Goal: Task Accomplishment & Management: Manage account settings

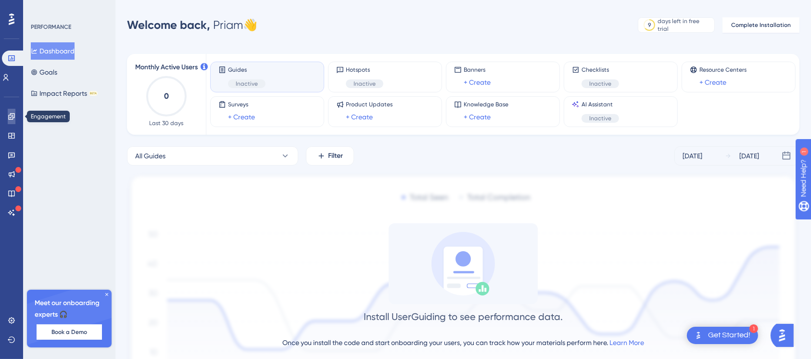
click at [9, 116] on icon at bounding box center [12, 117] width 8 height 8
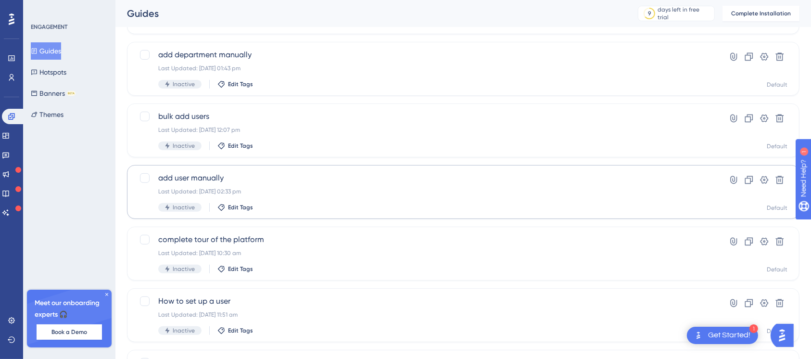
scroll to position [320, 0]
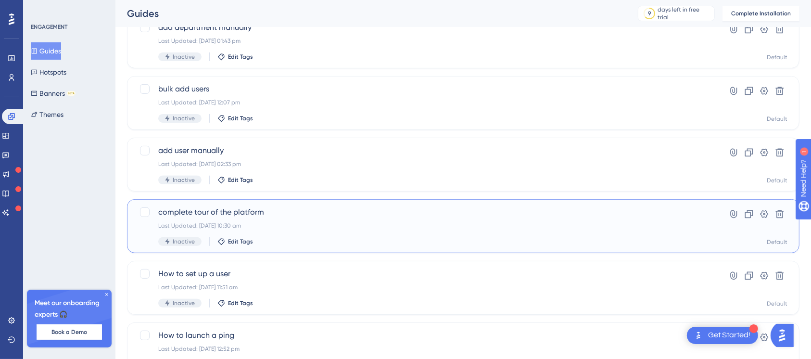
click at [373, 226] on div "Last Updated: 14 Oct 2025 10:30 am" at bounding box center [424, 226] width 533 height 8
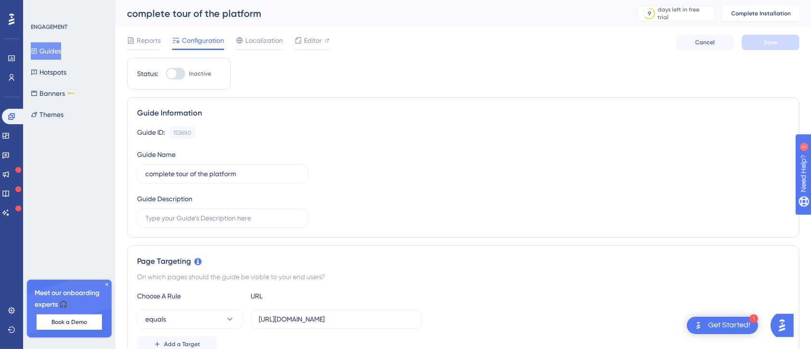
click at [783, 321] on img "Open AI Assistant Launcher" at bounding box center [781, 324] width 17 height 17
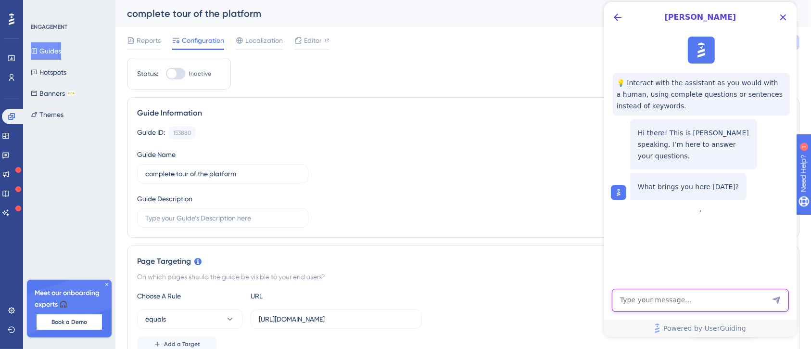
click at [679, 302] on textarea "AI Assistant Text Input" at bounding box center [699, 299] width 177 height 23
type textarea "can i share this guide with someone to collaborate"
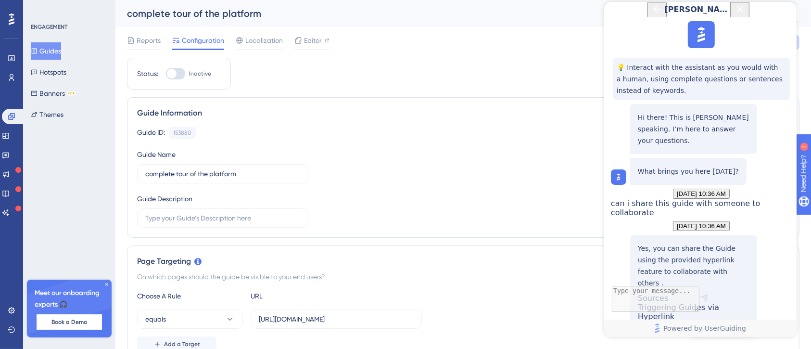
scroll to position [104, 0]
click at [724, 222] on span "October 14, 2025 - 10:36 AM" at bounding box center [700, 225] width 49 height 7
click at [691, 302] on div "Triggering Guides via Hyperlink" at bounding box center [693, 317] width 112 height 30
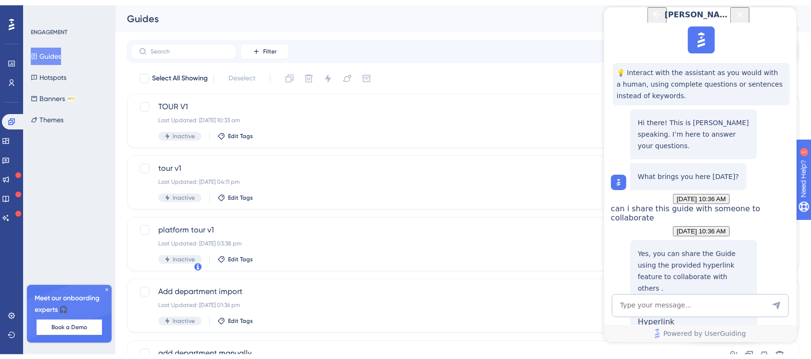
scroll to position [289, 0]
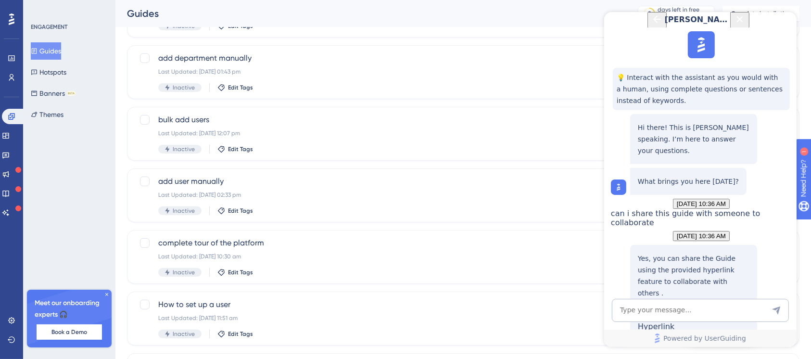
click at [745, 23] on icon "Close Button" at bounding box center [739, 19] width 12 height 12
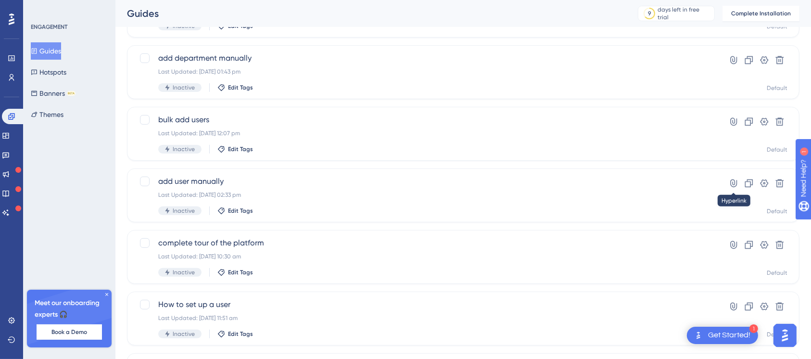
scroll to position [0, 0]
click at [731, 244] on icon at bounding box center [733, 245] width 10 height 10
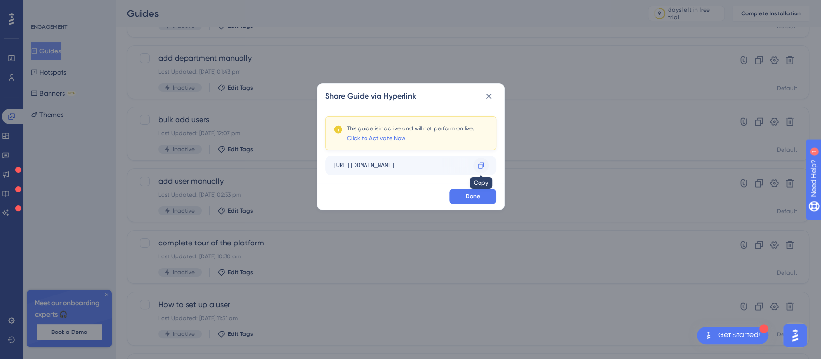
click at [479, 166] on icon at bounding box center [481, 166] width 8 height 8
click at [489, 99] on icon at bounding box center [489, 96] width 10 height 10
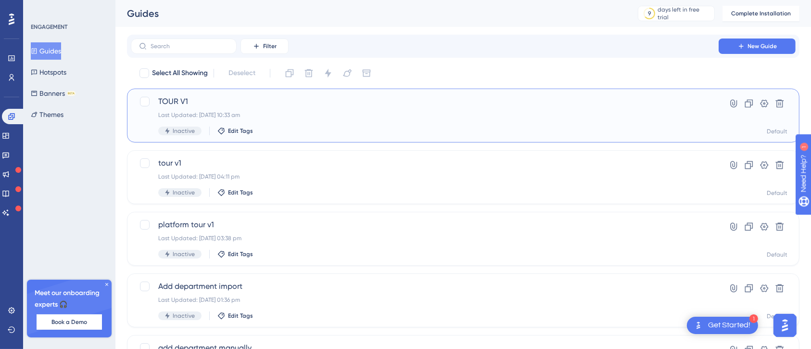
click at [442, 101] on span "TOUR V1" at bounding box center [424, 102] width 533 height 12
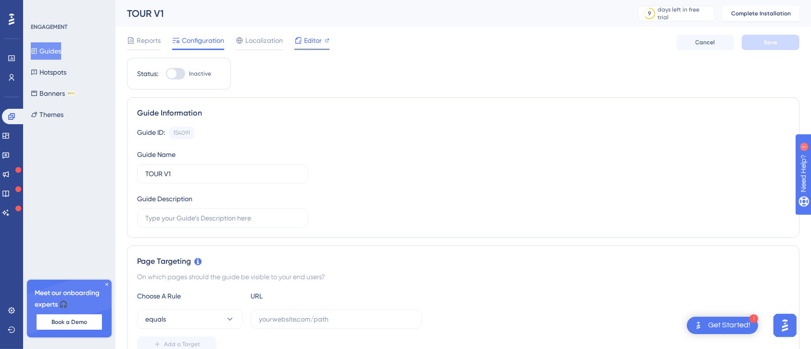
click at [306, 41] on span "Editor" at bounding box center [313, 41] width 18 height 12
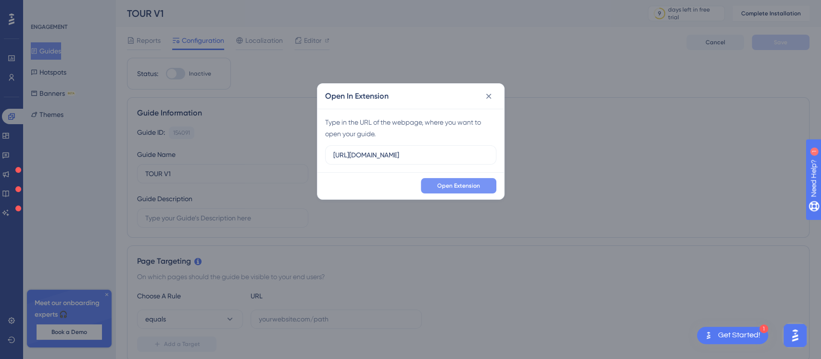
click at [472, 190] on button "Open Extension" at bounding box center [458, 185] width 75 height 15
click at [492, 92] on icon at bounding box center [489, 96] width 10 height 10
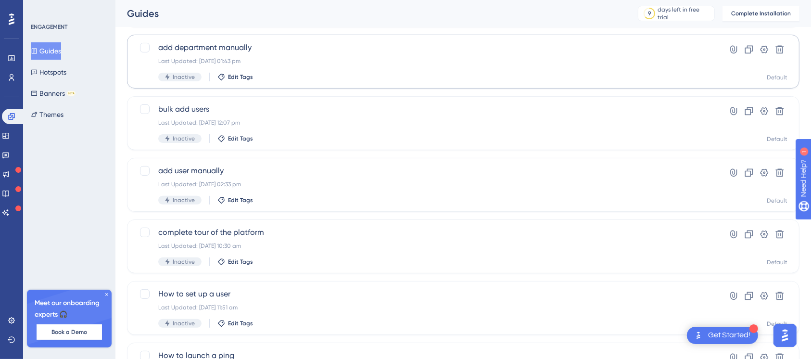
scroll to position [320, 0]
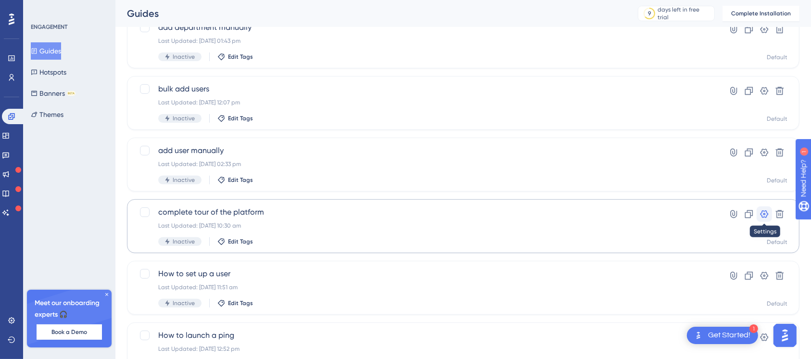
click at [766, 212] on icon at bounding box center [764, 214] width 8 height 8
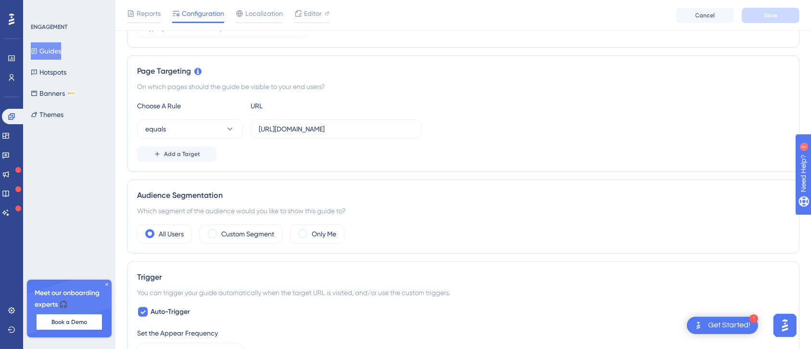
scroll to position [192, 0]
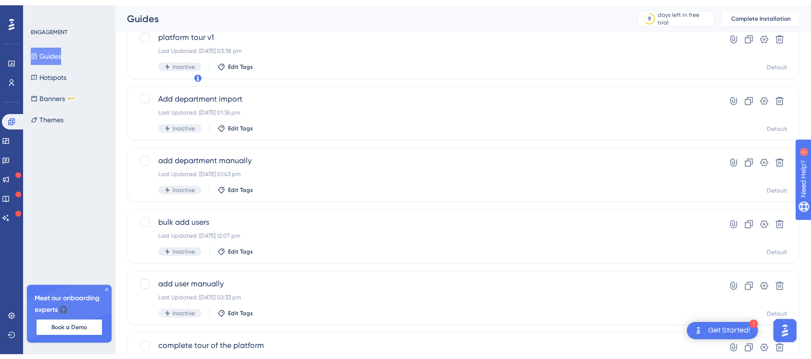
scroll to position [320, 0]
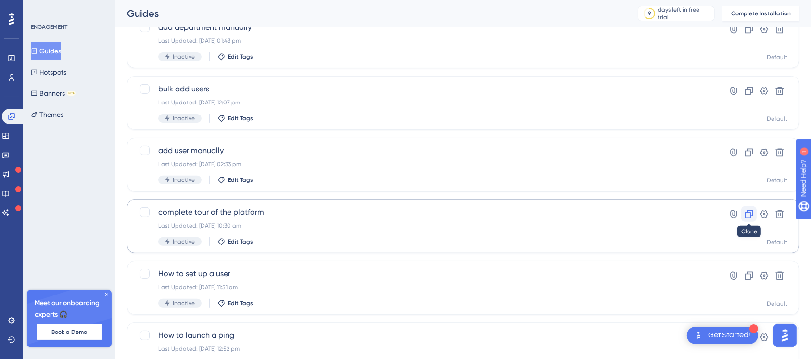
click at [750, 216] on icon at bounding box center [749, 214] width 8 height 8
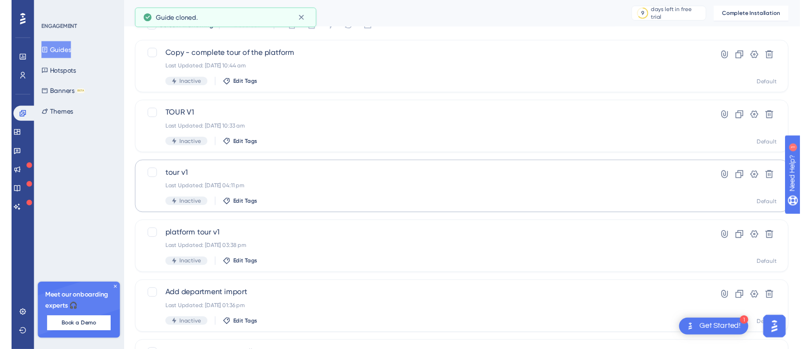
scroll to position [0, 0]
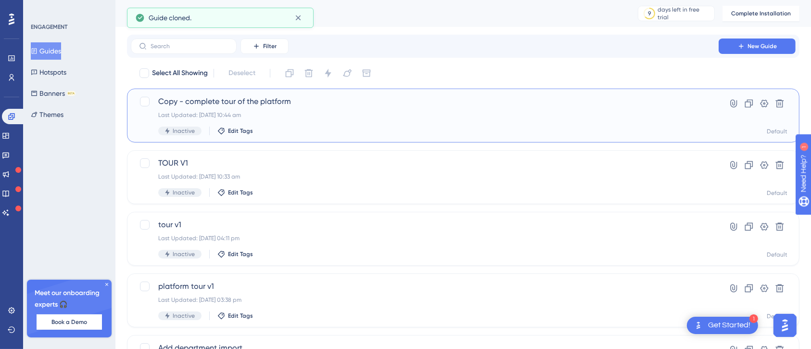
drag, startPoint x: 354, startPoint y: 133, endPoint x: 376, endPoint y: 129, distance: 21.9
click at [376, 129] on div "Copy - complete tour of the platform Last Updated: 14 Oct 2025 10:44 am Inactiv…" at bounding box center [463, 115] width 672 height 54
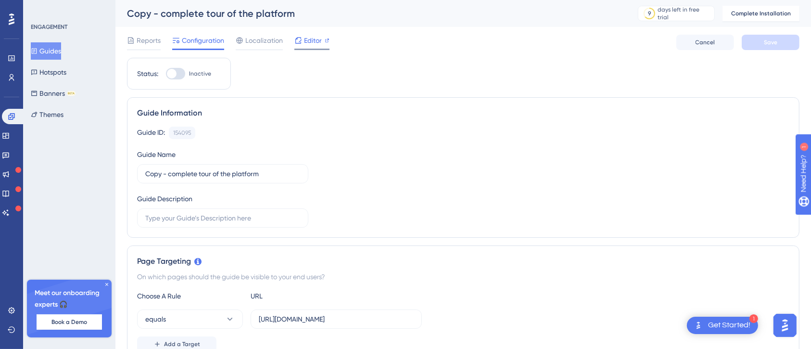
click at [317, 43] on span "Editor" at bounding box center [313, 41] width 18 height 12
